Goal: Check status: Check status

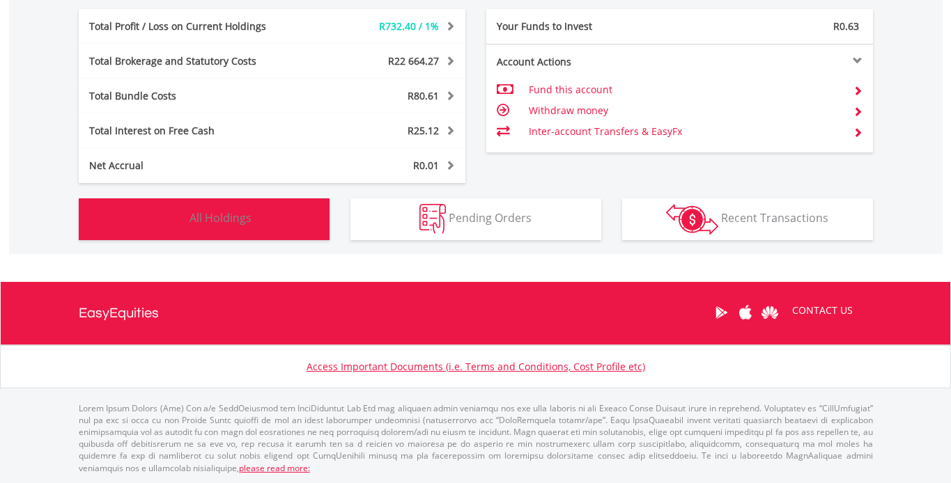
scroll to position [134, 265]
click at [252, 219] on button "Holdings All Holdings" at bounding box center [204, 220] width 251 height 42
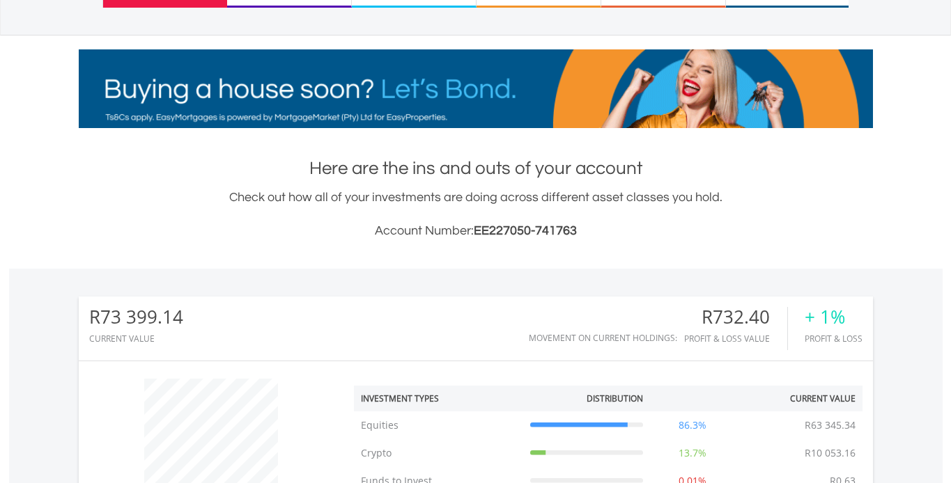
scroll to position [0, 0]
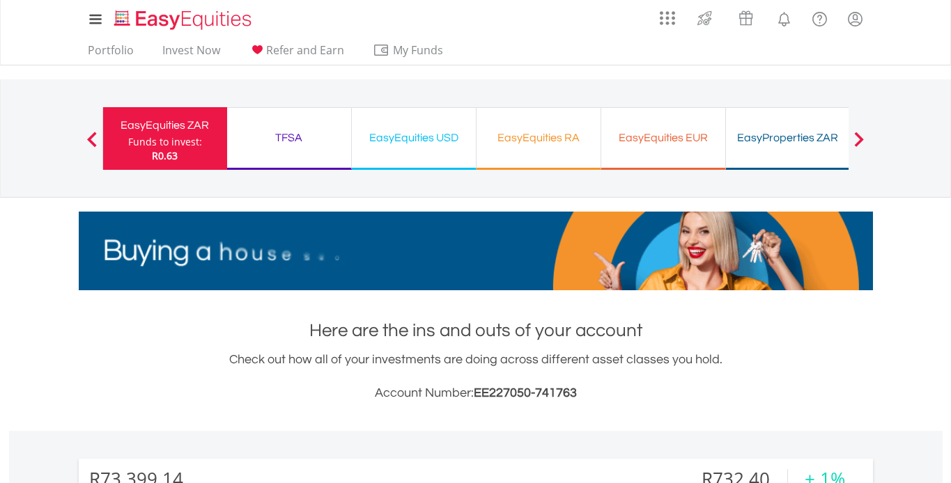
click at [409, 141] on div "EasyEquities USD" at bounding box center [413, 138] width 107 height 20
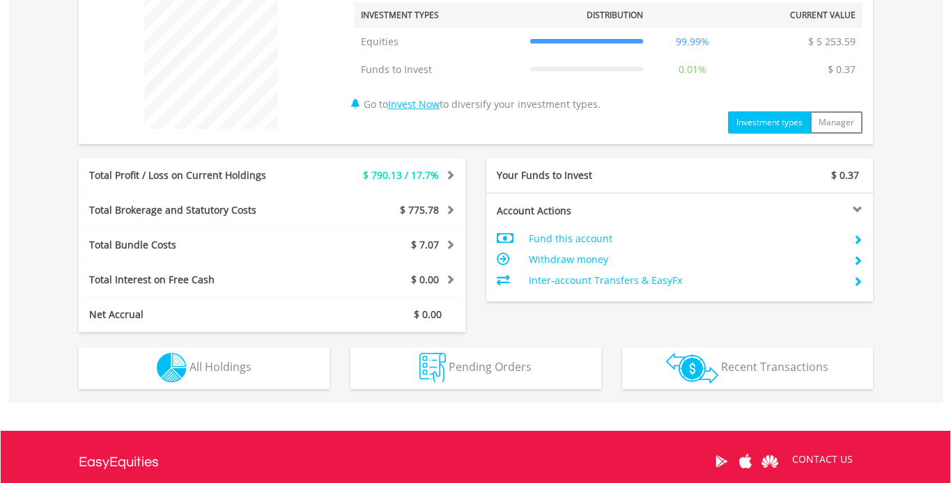
scroll to position [695, 0]
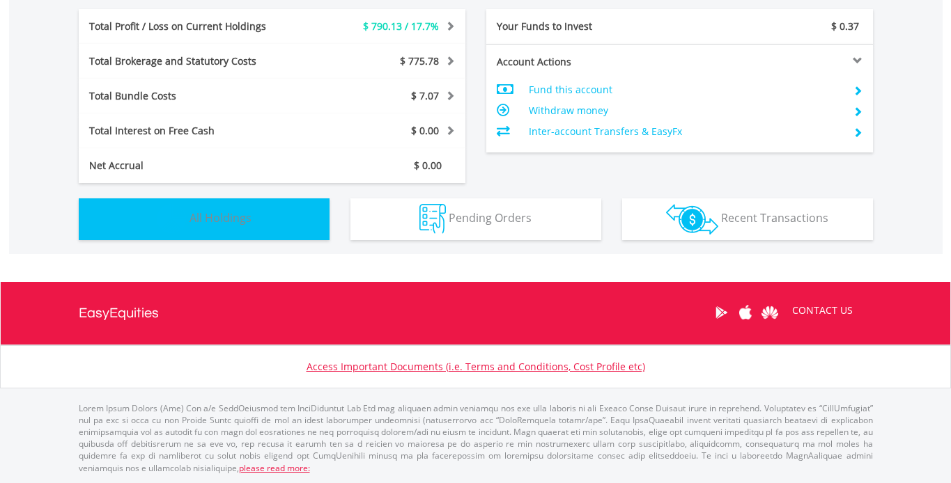
click at [232, 214] on span "All Holdings" at bounding box center [220, 217] width 62 height 15
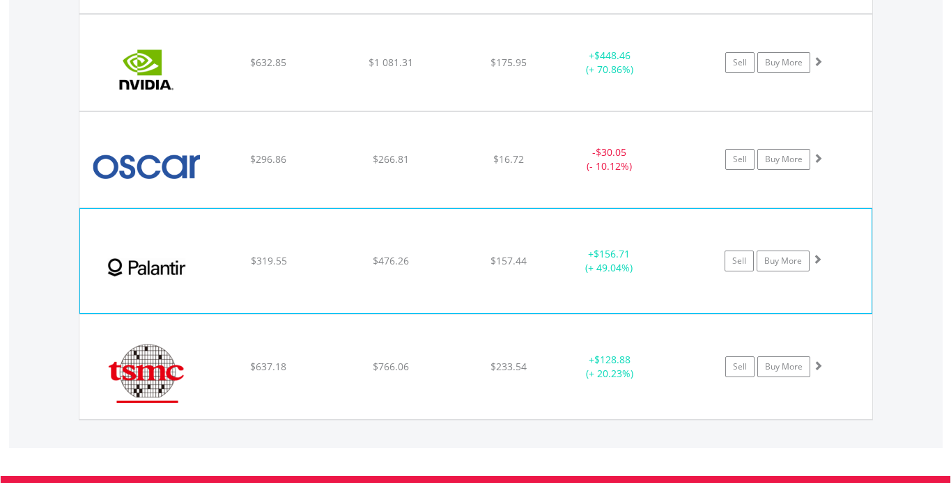
scroll to position [1530, 0]
